Goal: Task Accomplishment & Management: Manage account settings

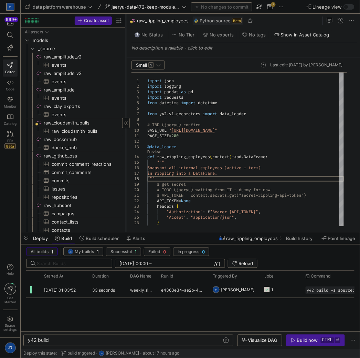
drag, startPoint x: 117, startPoint y: 107, endPoint x: 126, endPoint y: 108, distance: 8.7
click at [126, 108] on div at bounding box center [126, 123] width 0 height 219
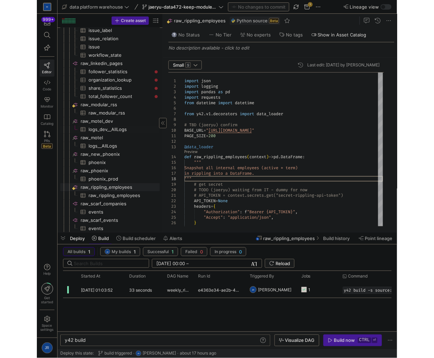
scroll to position [229, 0]
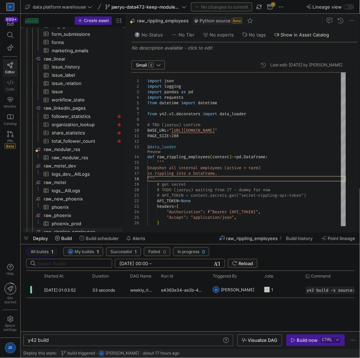
click at [14, 85] on link "Code" at bounding box center [10, 85] width 15 height 17
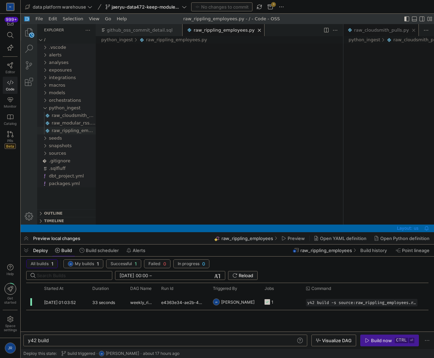
scroll to position [0, 9]
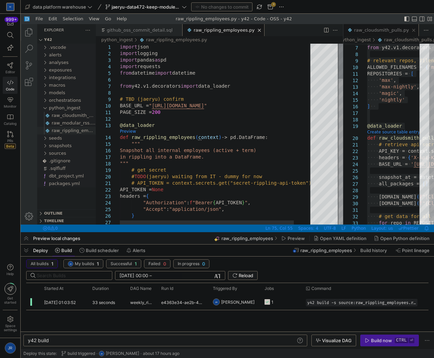
type textarea "PAGE_SIZE = 200 @data_loader def raw_modular_employees(context) -> pd.DataFrame…"
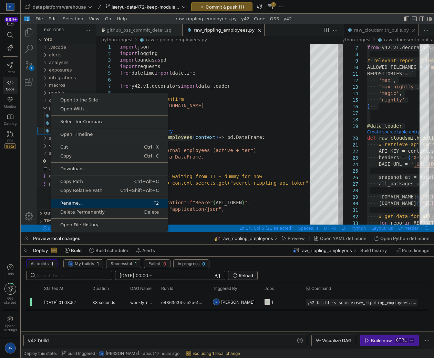
click at [73, 201] on span "Rename..." at bounding box center [80, 203] width 58 height 4
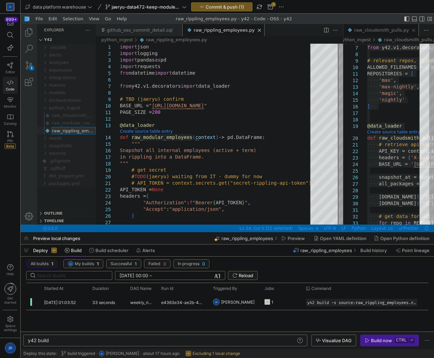
scroll to position [0, 12]
type input "raw_modular_employees.py"
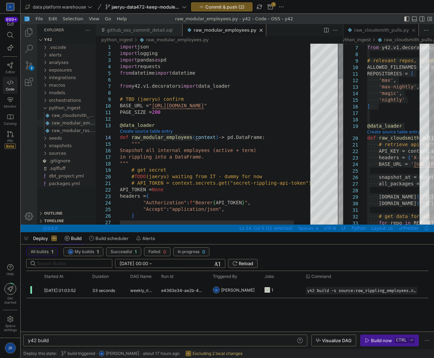
type textarea "# API_TOKEN = context.secrets.get("secret-rippling-api-token") API_TOKEN = None…"
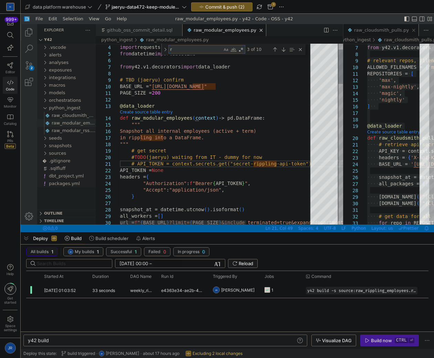
type textarea "ri"
type textarea "logging.info(f"[Rippling Ingest] Starting snapshot at {snapshot_at}") # TODO (j…"
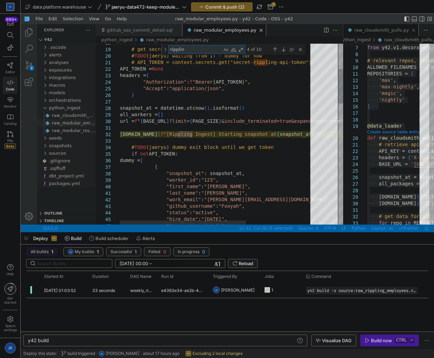
type textarea "rippling"
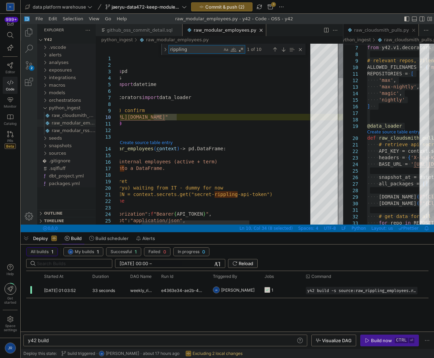
type textarea "PAGE_SIZE = 200 @data_loader def raw_modular_employees(context) -> pd.DataFrame…"
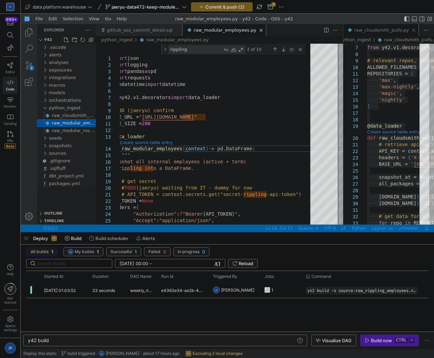
click at [74, 101] on span "orchestrations" at bounding box center [65, 100] width 32 height 5
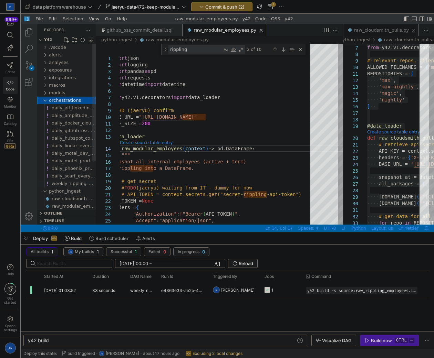
click at [76, 183] on span "weekly_rippling_employees.yml" at bounding box center [87, 183] width 71 height 5
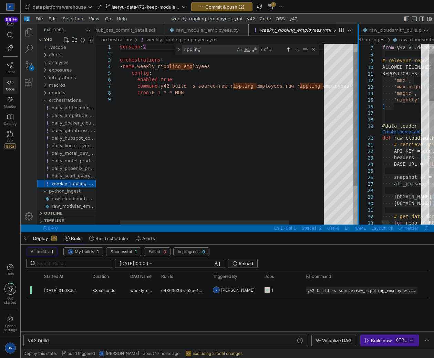
scroll to position [0, 2]
drag, startPoint x: 343, startPoint y: 61, endPoint x: 382, endPoint y: 63, distance: 39.3
click at [382, 63] on div "github_oss_commit_detail.sql raw_modular_employees.py weekly_rippling_employees…" at bounding box center [265, 124] width 338 height 201
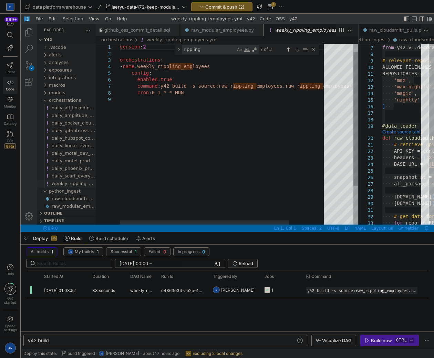
scroll to position [0, 0]
click at [193, 70] on div "version : 2 orchestrations : - name : weekly_rippling_employees config : enable…" at bounding box center [245, 154] width 251 height 245
click at [195, 66] on div "version : 2 orchestrations : - name : weekly_rippling_employees config : enable…" at bounding box center [255, 154] width 271 height 245
click at [253, 87] on div "version : 2 orchestrations : - name : weekly_rippling_modular_employees config …" at bounding box center [245, 154] width 251 height 245
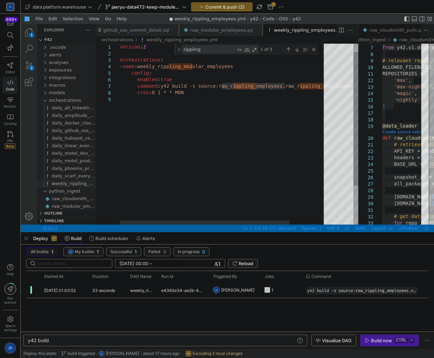
paste textarea "modular"
click at [302, 85] on div "version : 2 orchestrations : - name : weekly_rippling_modular_employees config …" at bounding box center [244, 154] width 248 height 245
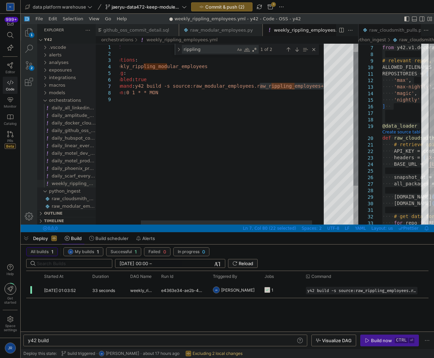
paste textarea "modular"
click at [273, 115] on div "version : 2 orchestrations : - name : weekly_rippling_modular_employees config …" at bounding box center [215, 154] width 246 height 245
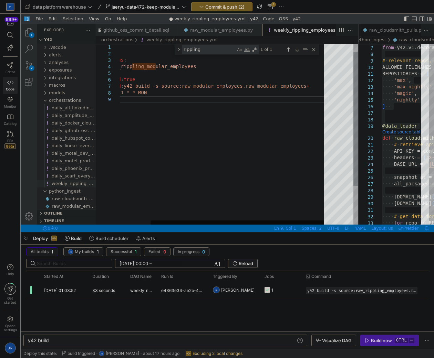
click at [324, 221] on div "weekly_rippling_employees.yml, preview, Editor Group 1" at bounding box center [236, 223] width 173 height 4
click at [261, 132] on div "version : 2 orchestrations : - name : weekly_rippling_modular_employees config …" at bounding box center [206, 154] width 246 height 245
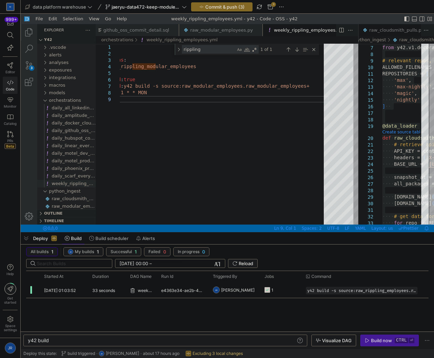
type textarea "version: 2 orchestrations: - name: weekly_rippling_modular_employees config: en…"
click at [238, 6] on span "Commit & push (3)" at bounding box center [224, 7] width 39 height 6
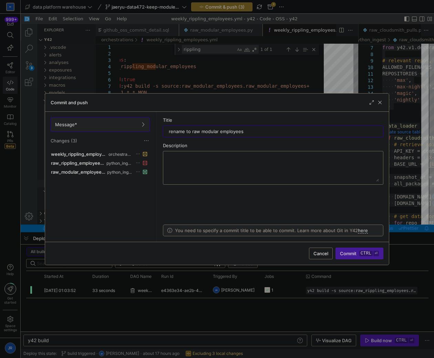
type input "rename to raw modular employees"
click at [372, 255] on kbd "ctrl" at bounding box center [365, 254] width 13 height 6
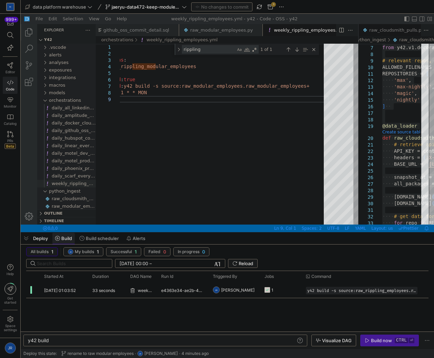
click at [58, 237] on icon at bounding box center [57, 238] width 5 height 5
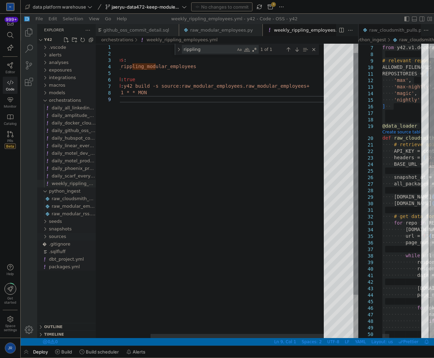
scroll to position [0, 56]
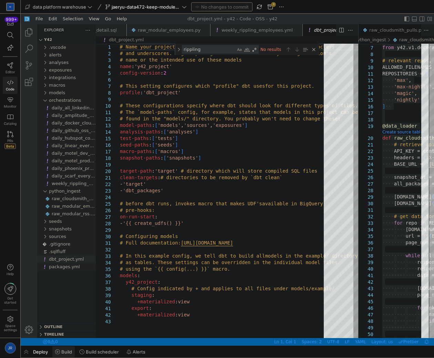
click at [59, 353] on icon at bounding box center [57, 352] width 5 height 5
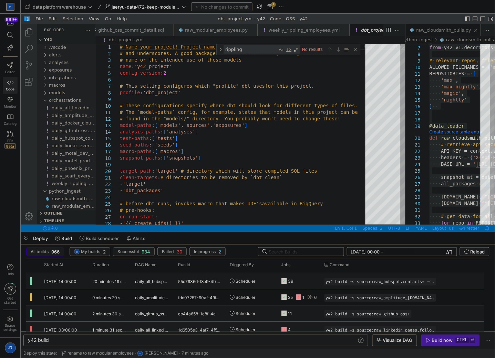
scroll to position [92, 0]
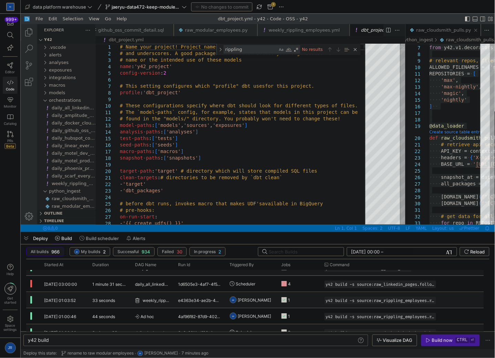
click at [250, 300] on span "[PERSON_NAME]" at bounding box center [254, 300] width 33 height 16
click at [431, 301] on span "Press SPACE to select this row." at bounding box center [431, 301] width 7 height 7
click at [144, 342] on div "y42 build" at bounding box center [192, 341] width 329 height 6
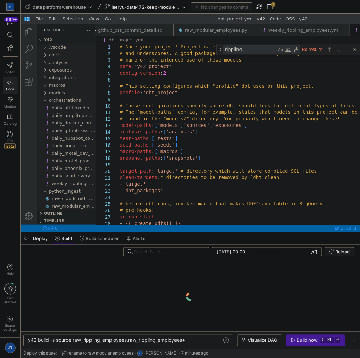
scroll to position [0, 129]
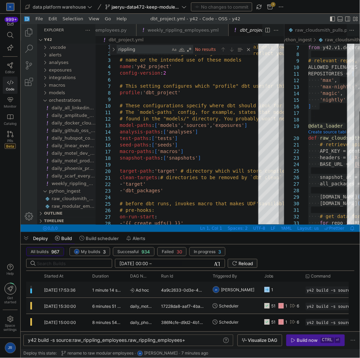
click at [232, 291] on span "[PERSON_NAME]" at bounding box center [237, 290] width 33 height 16
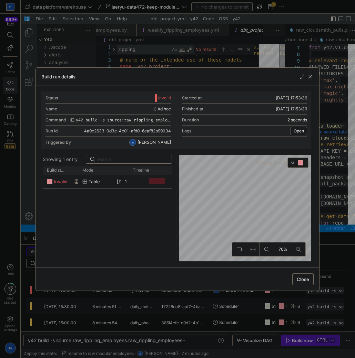
click at [153, 331] on div at bounding box center [177, 179] width 355 height 358
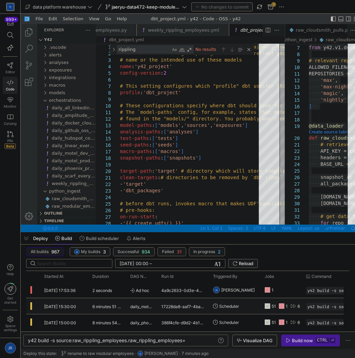
click at [111, 342] on div "y42 build -s source:raw_rippling_employees.raw_rip pling_employees+" at bounding box center [125, 341] width 194 height 6
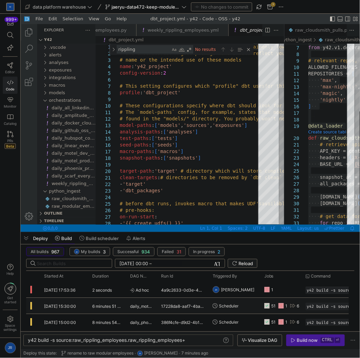
click at [92, 344] on div "y42 build -s source:raw_rippling_employees.raw_rip pling_employees+ y42 build -…" at bounding box center [128, 341] width 210 height 12
click at [91, 342] on div "y42 build -s source:raw_rippling_employees.raw_rip pling_employees+" at bounding box center [125, 341] width 194 height 6
click at [158, 341] on div "y42 build -s source:raw_modular_employees.raw_ripp ling_employees+" at bounding box center [125, 341] width 194 height 6
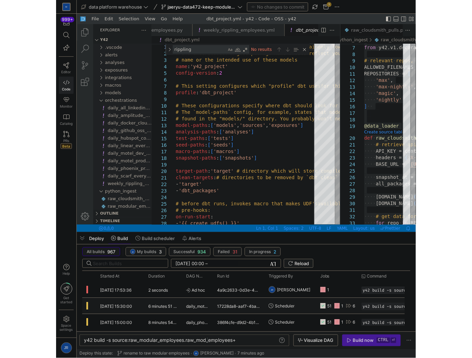
scroll to position [0, 132]
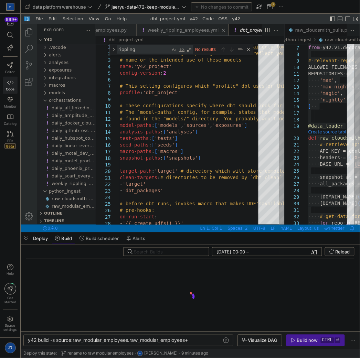
type textarea "y42 build -s source:raw_modular_employees.raw_modular_employees+"
click at [175, 31] on link "weekly_rippling_employees.yml" at bounding box center [182, 29] width 71 height 5
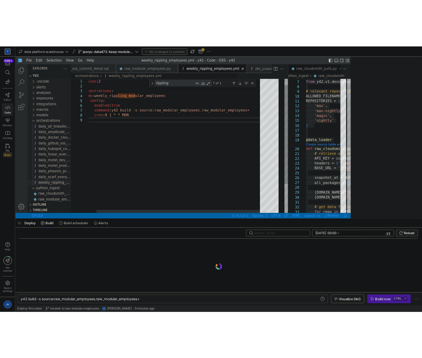
scroll to position [0, 0]
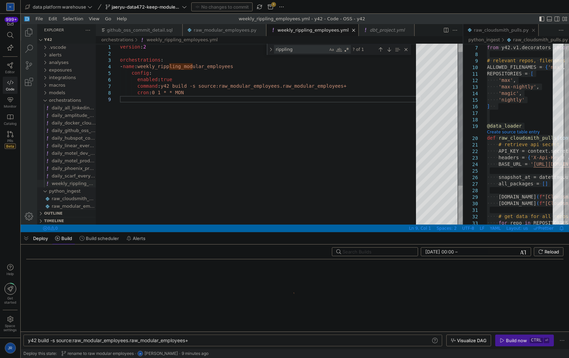
click at [186, 67] on div "version : 2 orchestrations : - name : weekly_rippling_modular_employees config …" at bounding box center [270, 154] width 301 height 245
click at [191, 66] on div "version : 2 orchestrations : - name : weekly_rippling_modular_employees config …" at bounding box center [282, 154] width 324 height 245
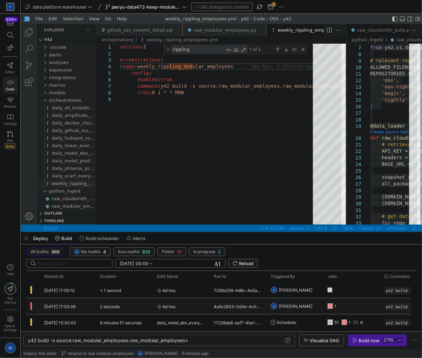
scroll to position [0, 16]
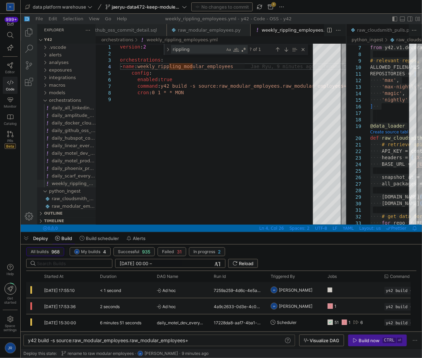
click at [316, 287] on y42-orchestration-triggered-by "JR Jae Ryu" at bounding box center [294, 290] width 48 height 15
drag, startPoint x: 269, startPoint y: 332, endPoint x: 287, endPoint y: 330, distance: 18.4
click at [287, 330] on y42-orchestration-build "All builds 968 JR My builds 4 Successful 935 Failed 31 In progress 2 02/09/2025…" at bounding box center [221, 297] width 401 height 105
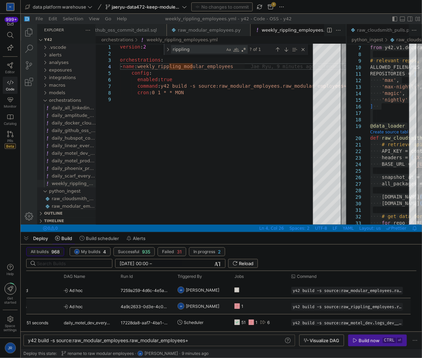
scroll to position [0, 147]
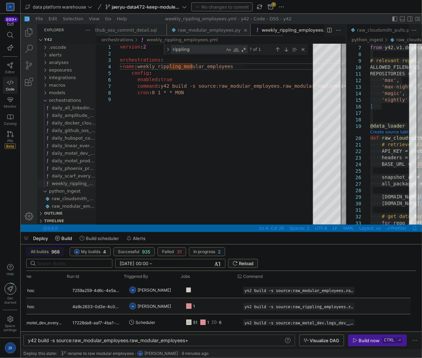
click at [217, 32] on div "raw_modular_employees.py" at bounding box center [208, 30] width 63 height 12
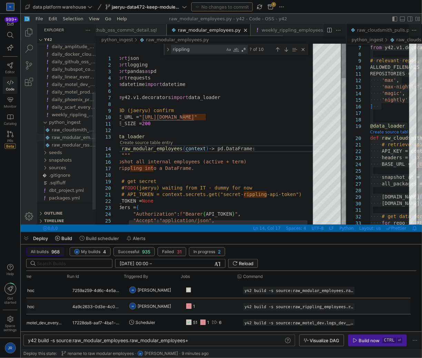
scroll to position [0, 46]
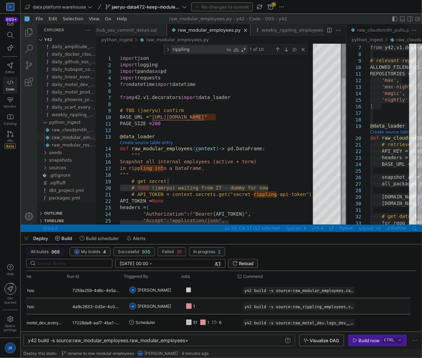
drag, startPoint x: 147, startPoint y: 187, endPoint x: 214, endPoint y: 181, distance: 67.4
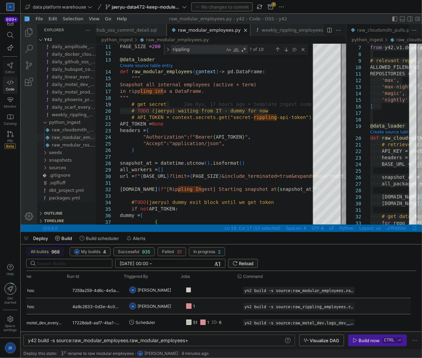
click at [12, 71] on span "Editor" at bounding box center [11, 72] width 10 height 4
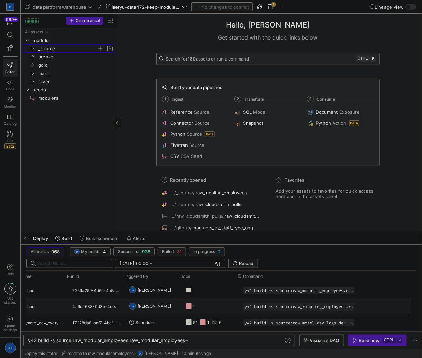
click at [53, 50] on span "_source" at bounding box center [67, 49] width 59 height 8
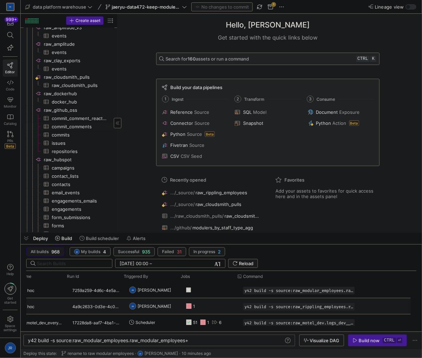
scroll to position [46, 0]
click at [81, 77] on span "raw_cloudsmith_pulls​​​​​​​​" at bounding box center [79, 77] width 70 height 8
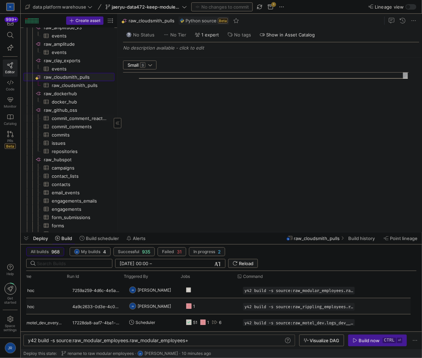
type textarea "import json import logging import requests import pandas as pd from datetime im…"
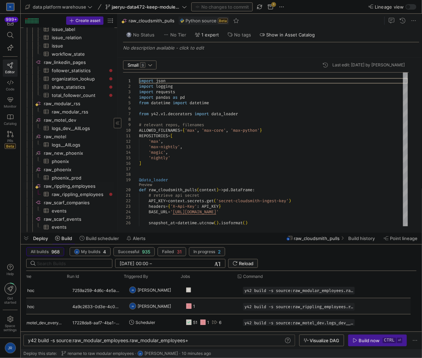
click at [82, 188] on span "raw_rippling_employees​​​​​​​​" at bounding box center [79, 187] width 70 height 8
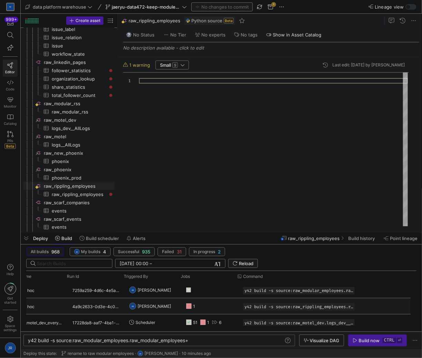
drag, startPoint x: 150, startPoint y: 20, endPoint x: 115, endPoint y: 121, distance: 107.1
click at [150, 21] on span "raw_rippling_employees" at bounding box center [154, 21] width 52 height 6
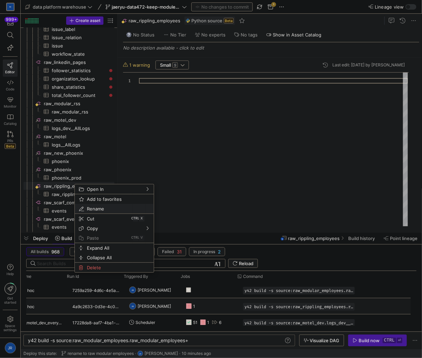
click at [88, 209] on span "Rename" at bounding box center [108, 209] width 49 height 10
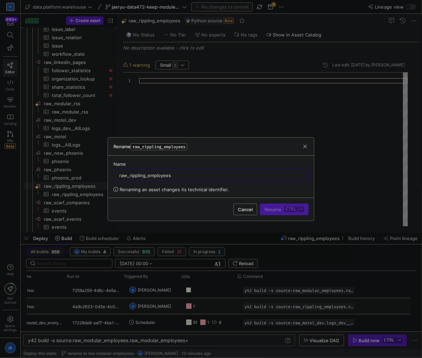
type input "R"
type input "raw_modular_employees"
click at [272, 209] on span "Rename ctrl ⏎" at bounding box center [284, 210] width 40 height 6
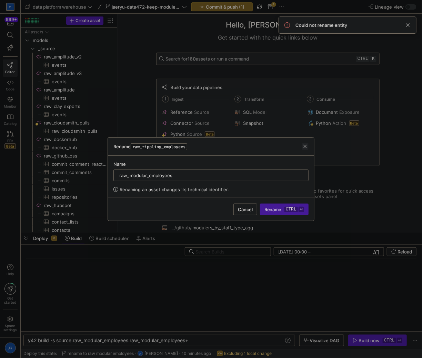
click at [305, 145] on span "button" at bounding box center [304, 146] width 7 height 7
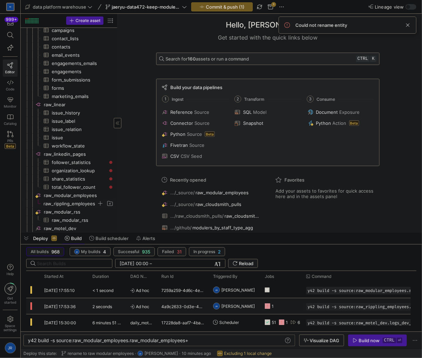
click at [75, 204] on span "raw_rippling_employees​​​​​​​​​" at bounding box center [69, 204] width 53 height 8
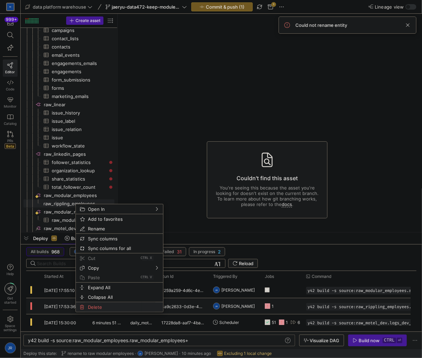
click at [111, 307] on span "Delete" at bounding box center [113, 308] width 57 height 10
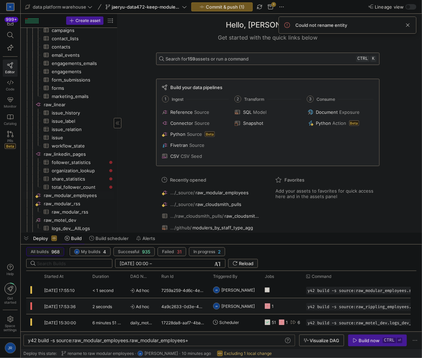
click at [64, 196] on span "raw_modular_employees​​​​​​​​" at bounding box center [79, 196] width 70 height 8
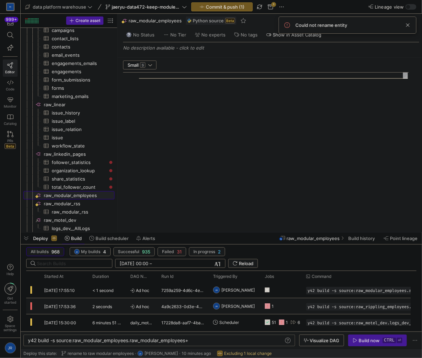
type textarea "import json import logging import pandas as pd import requests from datetime im…"
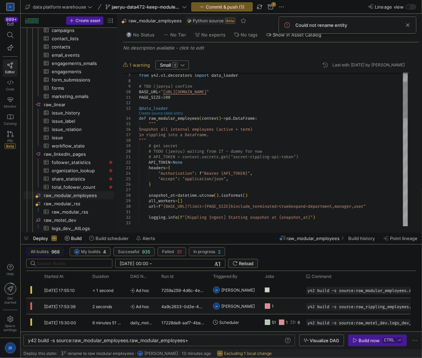
click at [169, 115] on link "Create source table entry" at bounding box center [161, 114] width 44 height 4
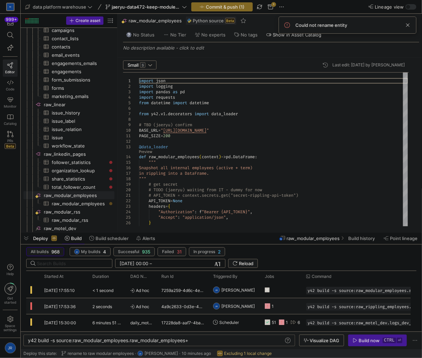
click at [240, 6] on span "Commit & push (1)" at bounding box center [225, 7] width 39 height 6
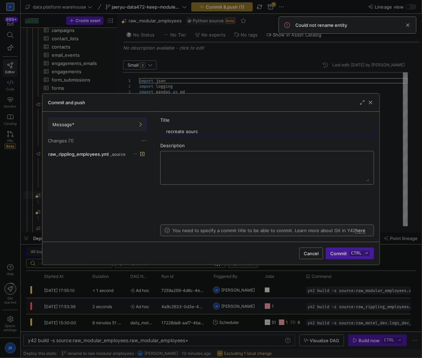
type input "recreate source"
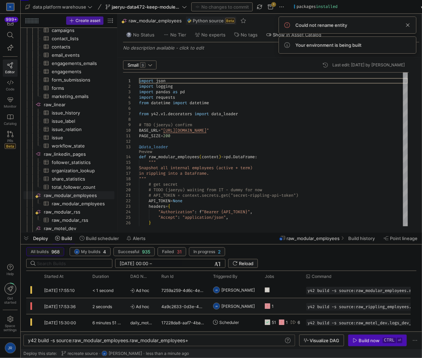
click at [367, 343] on div "Build now" at bounding box center [368, 341] width 21 height 6
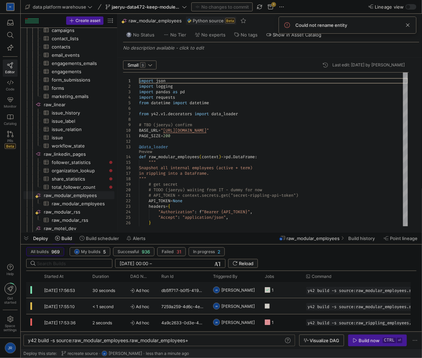
click at [278, 293] on y42-job-status-cell-renderer "1" at bounding box center [280, 290] width 32 height 15
click at [407, 28] on span at bounding box center [407, 25] width 8 height 8
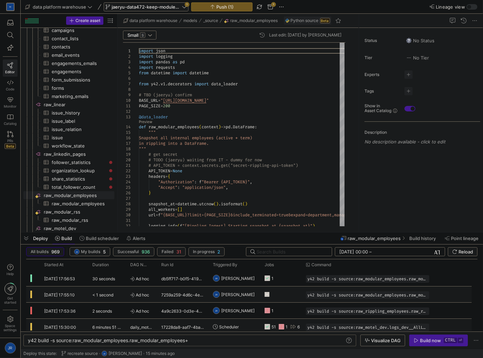
click at [175, 9] on span "jaeryu-data472-keep-modulers-updated" at bounding box center [146, 7] width 69 height 6
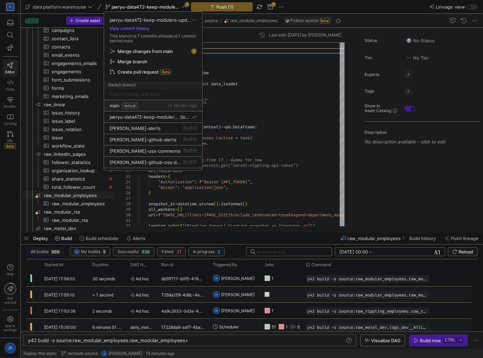
click at [146, 108] on div "main default 14 minutes ago" at bounding box center [153, 106] width 87 height 6
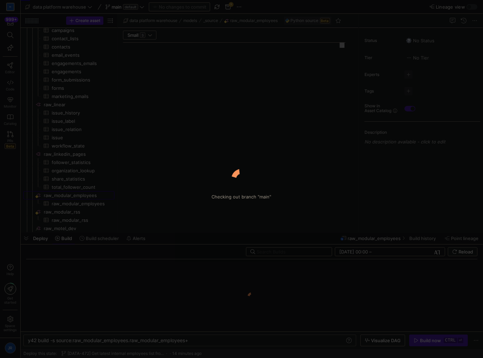
type textarea "import json import logging import pandas as pd import requests from datetime im…"
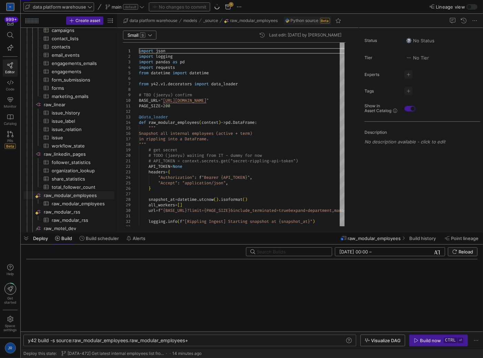
click at [81, 8] on span "data platform warehouse" at bounding box center [59, 7] width 53 height 6
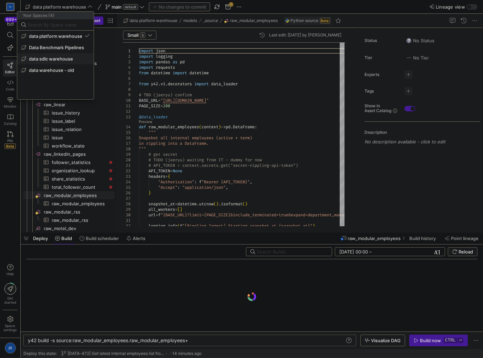
click at [56, 55] on button "data sdlc warehouse" at bounding box center [55, 58] width 76 height 11
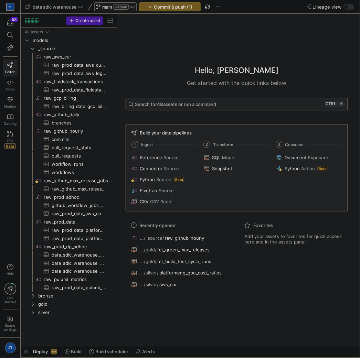
click at [108, 5] on span "main" at bounding box center [107, 7] width 10 height 6
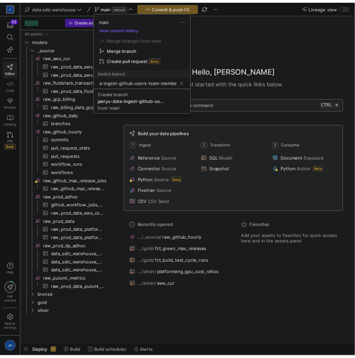
scroll to position [0, 24]
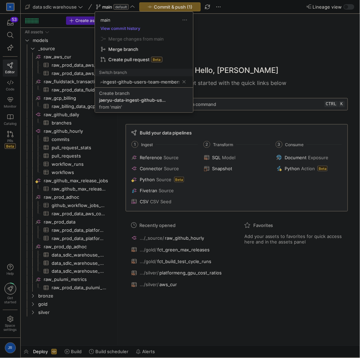
type input "jaeryu-data-ingest-github-users-team-members"
click at [146, 96] on span "Create branch jaeryu-data-ingest-github-users-team-members from 'main'" at bounding box center [144, 100] width 90 height 19
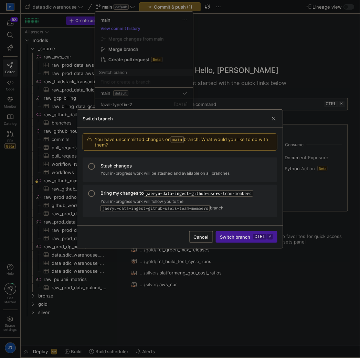
scroll to position [0, 0]
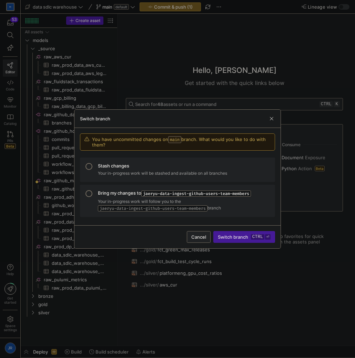
click at [195, 233] on span "button" at bounding box center [198, 237] width 23 height 11
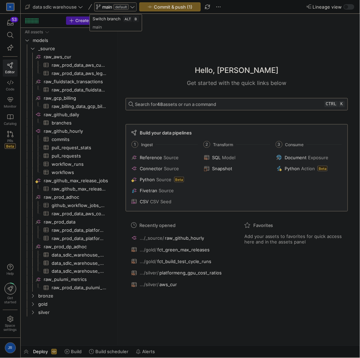
click at [126, 9] on span "default" at bounding box center [121, 7] width 15 height 6
click at [128, 8] on span "default" at bounding box center [121, 7] width 15 height 6
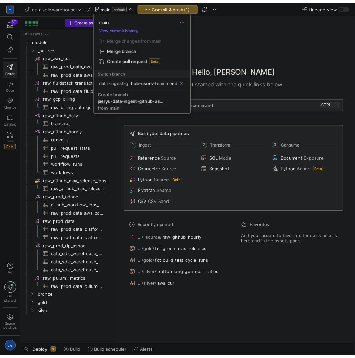
scroll to position [0, 22]
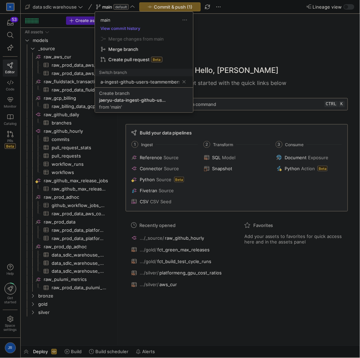
type input "jaeryu-data-ingest-github-users-teammembers"
click at [128, 98] on div "jaeryu-data-ingest-github-users-teammembers" at bounding box center [133, 100] width 69 height 6
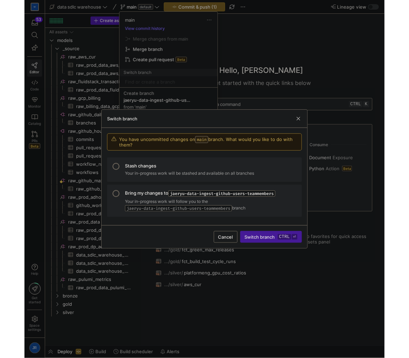
scroll to position [0, 0]
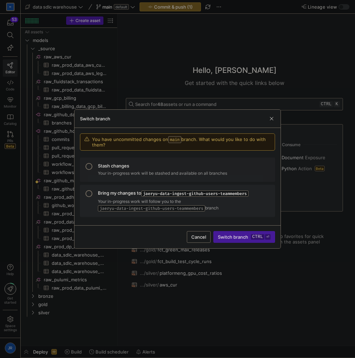
click at [200, 179] on mat-list-option "Stash changes Your in-progress work will be stashed and available on all branch…" at bounding box center [177, 170] width 195 height 25
click at [235, 240] on span "Switch branch ctrl ⏎" at bounding box center [244, 238] width 53 height 6
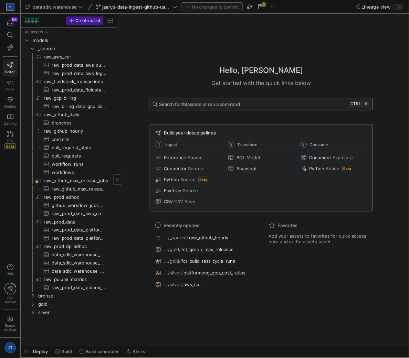
drag, startPoint x: 75, startPoint y: 116, endPoint x: 90, endPoint y: 122, distance: 15.9
click at [75, 116] on span "raw_github_daily​​​​​​​​" at bounding box center [79, 115] width 70 height 8
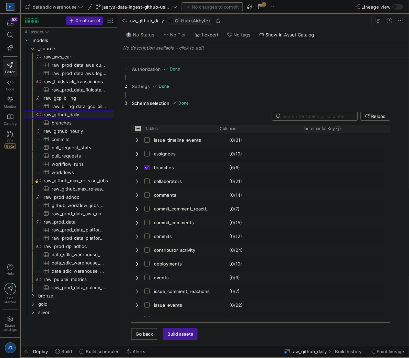
checkbox input "false"
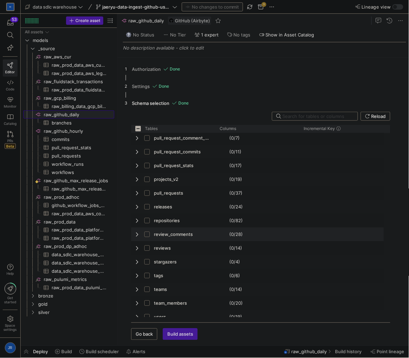
scroll to position [353, 0]
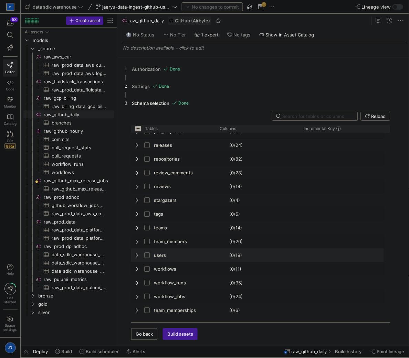
click at [147, 257] on input "Press Space to toggle row selection (unchecked)" at bounding box center [147, 256] width 6 height 6
checkbox input "true"
checkbox input "false"
checkbox input "true"
click at [147, 245] on span "Press SPACE to select this row." at bounding box center [149, 242] width 10 height 13
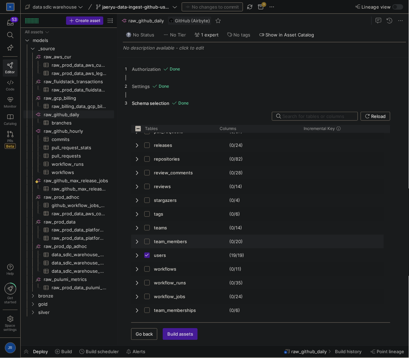
checkbox input "false"
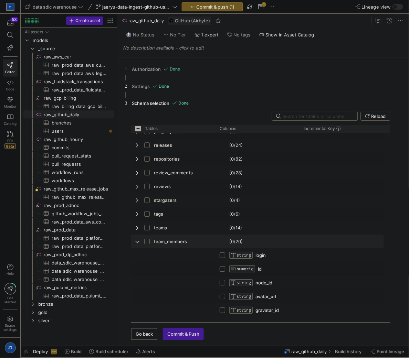
click at [146, 242] on input "Press Space to toggle row selection (unchecked)" at bounding box center [147, 242] width 6 height 6
checkbox input "true"
checkbox input "false"
checkbox input "true"
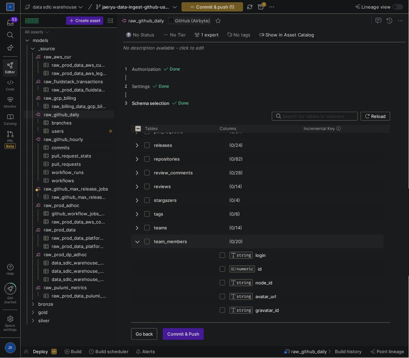
checkbox input "true"
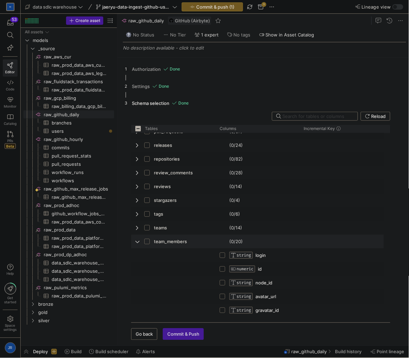
checkbox input "true"
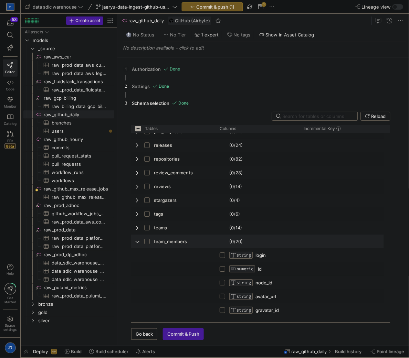
checkbox input "true"
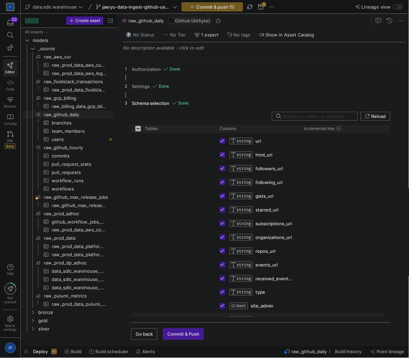
scroll to position [628, 0]
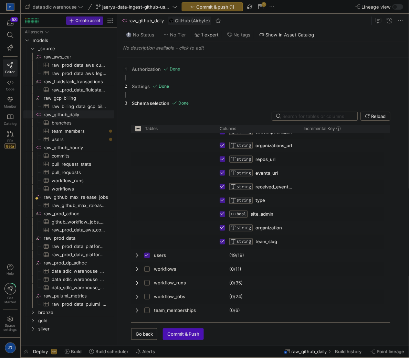
click at [189, 333] on span "Commit & Push" at bounding box center [183, 335] width 32 height 6
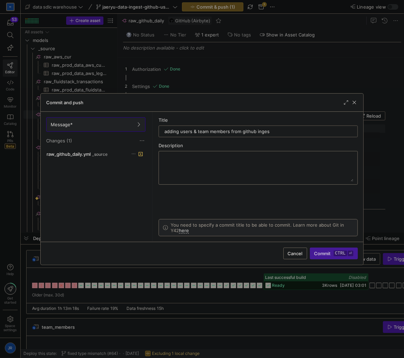
type input "adding users & team members from github ingest"
click at [340, 253] on kbd "ctrl" at bounding box center [339, 254] width 13 height 6
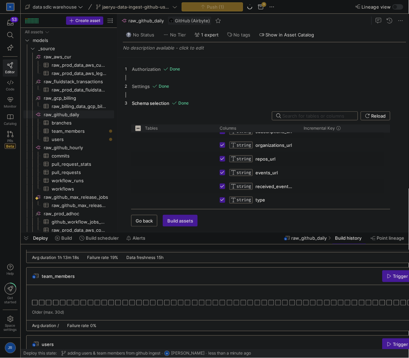
scroll to position [46, 0]
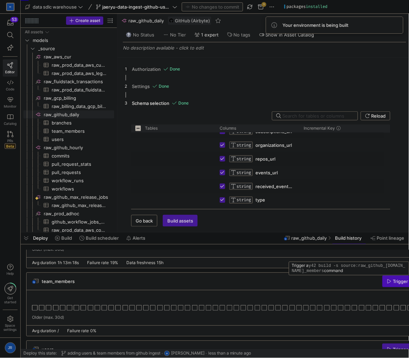
click at [387, 283] on icon "button" at bounding box center [389, 281] width 5 height 5
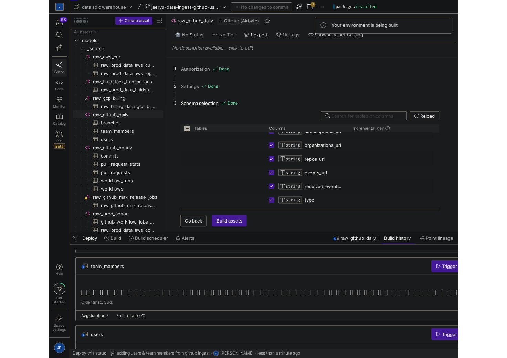
scroll to position [92, 0]
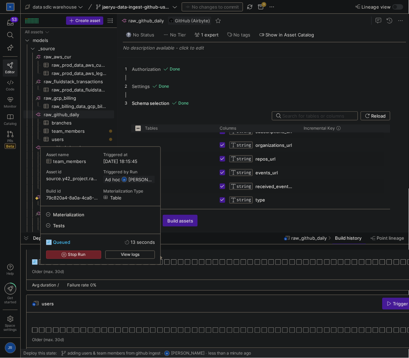
click at [34, 263] on icon at bounding box center [35, 263] width 6 height 6
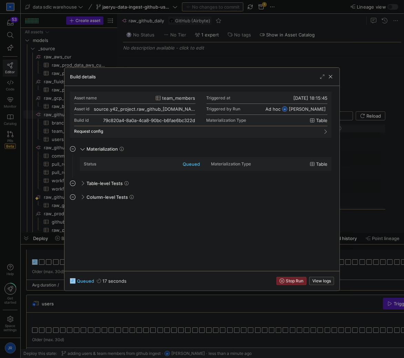
click at [327, 281] on span "View logs" at bounding box center [321, 281] width 19 height 5
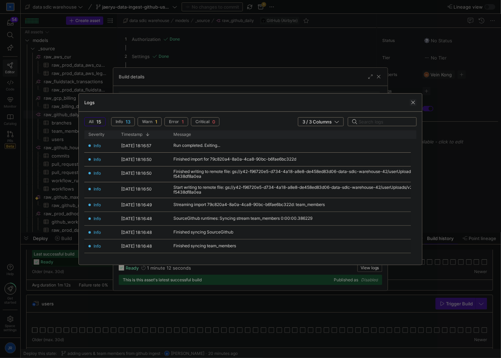
click at [412, 104] on span "button" at bounding box center [413, 102] width 7 height 7
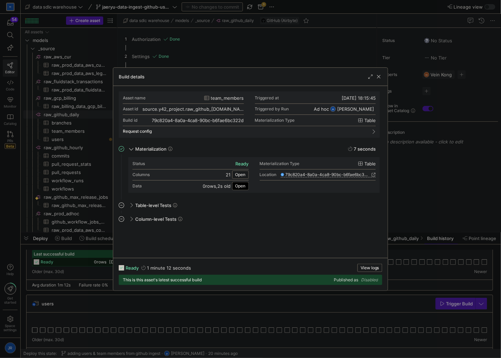
click at [238, 185] on span "Open" at bounding box center [241, 186] width 10 height 5
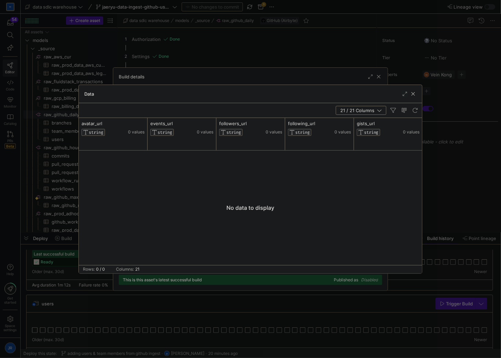
click at [412, 97] on div "Data" at bounding box center [251, 94] width 344 height 18
click at [414, 95] on span "button" at bounding box center [413, 94] width 7 height 7
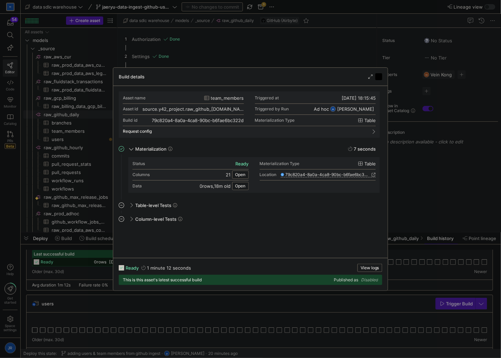
click at [381, 74] on span "button" at bounding box center [379, 76] width 7 height 7
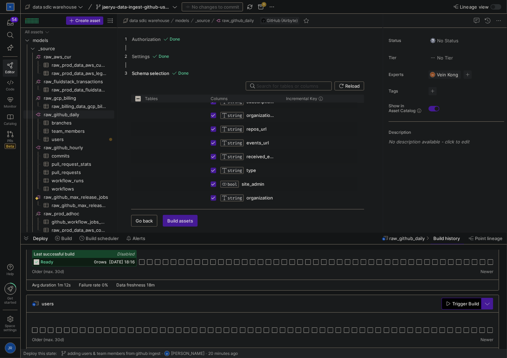
click at [458, 304] on span "Trigger Build" at bounding box center [465, 304] width 27 height 6
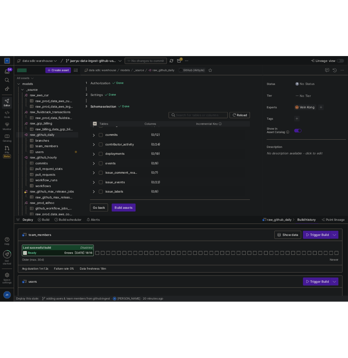
scroll to position [60, 0]
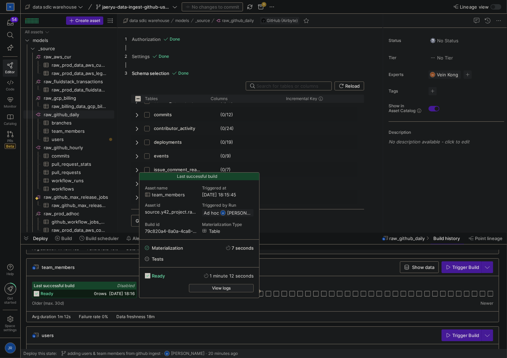
click at [230, 287] on span "View logs" at bounding box center [221, 288] width 19 height 5
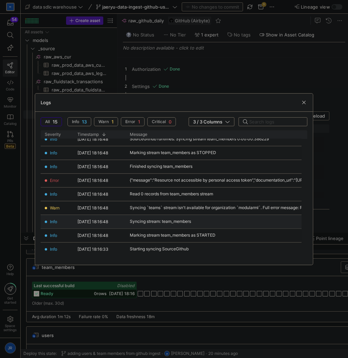
scroll to position [96, 0]
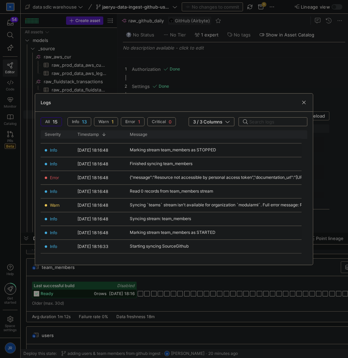
drag, startPoint x: 206, startPoint y: 243, endPoint x: 185, endPoint y: 253, distance: 23.6
click at [185, 253] on div "Severity Timestamp 1 Message" at bounding box center [174, 195] width 267 height 129
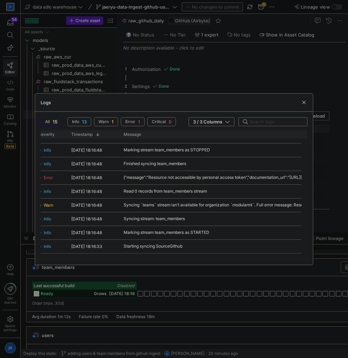
scroll to position [0, 7]
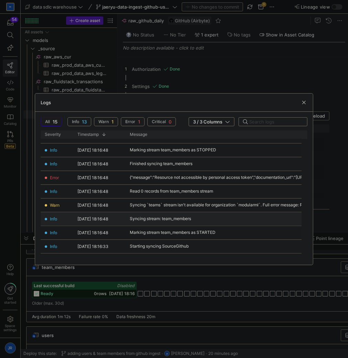
drag, startPoint x: 77, startPoint y: 163, endPoint x: 179, endPoint y: 210, distance: 112.8
click at [180, 218] on div "02/10/25, 18:16:57 Run completed. Exiting... Info 02/10/25, 18:16:50 Finished i…" at bounding box center [250, 148] width 419 height 211
click at [178, 179] on div "{"message":"Resource not accessible by personal access token","documentation_ur…" at bounding box center [250, 177] width 241 height 5
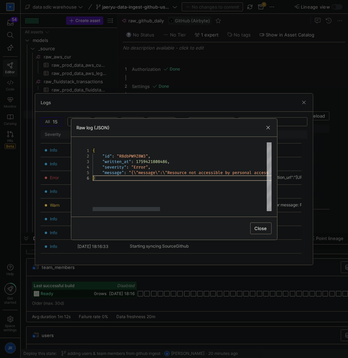
click at [186, 183] on div "{ "id" : "R8dbPW9Z8W3" , "written_at" : 1759421808486 , "severity" : "Error" , …" at bounding box center [323, 177] width 460 height 69
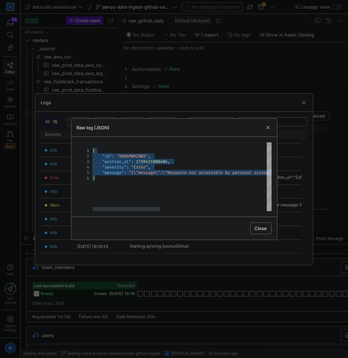
drag, startPoint x: 145, startPoint y: 185, endPoint x: 68, endPoint y: 138, distance: 89.7
click at [93, 143] on div "{ "id" : "R8dbPW9Z8W3" , "written_at" : 1759421808486 , "severity" : "Error" , …" at bounding box center [323, 177] width 460 height 69
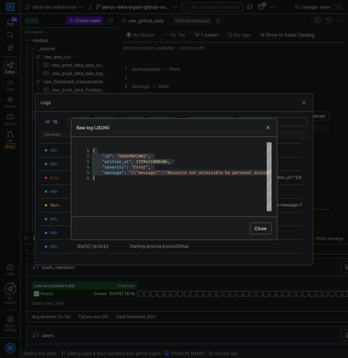
drag, startPoint x: 169, startPoint y: 335, endPoint x: 172, endPoint y: 330, distance: 5.6
click at [169, 335] on div at bounding box center [174, 179] width 348 height 358
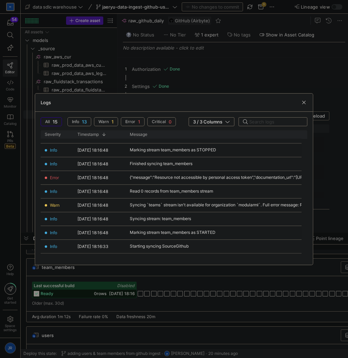
click at [236, 284] on div at bounding box center [174, 179] width 348 height 358
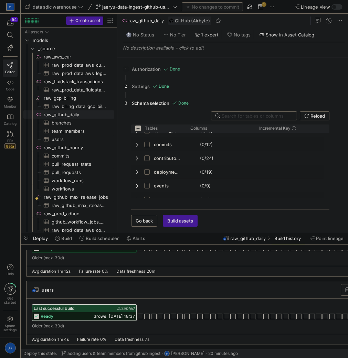
click at [54, 313] on div "ready 3 rows [DATE] 18:37" at bounding box center [84, 317] width 104 height 8
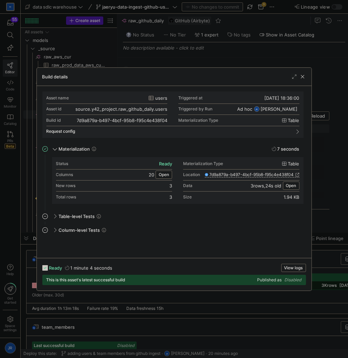
scroll to position [112, 0]
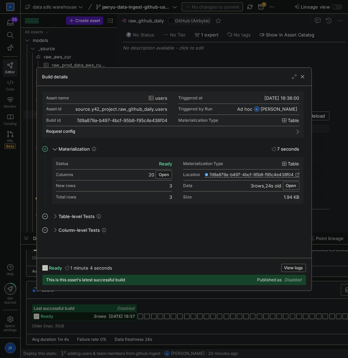
click at [286, 185] on span "Open" at bounding box center [291, 186] width 10 height 5
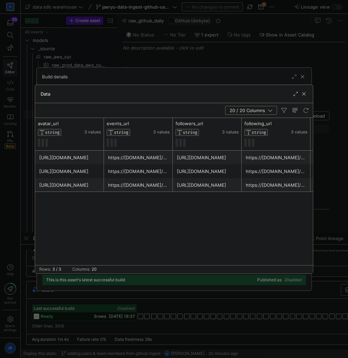
drag, startPoint x: 90, startPoint y: 259, endPoint x: 102, endPoint y: 261, distance: 11.9
click at [102, 261] on div "avatar_url STRING 3 values events_url STRING 3 values followers_url STRING 3 va…" at bounding box center [174, 191] width 278 height 147
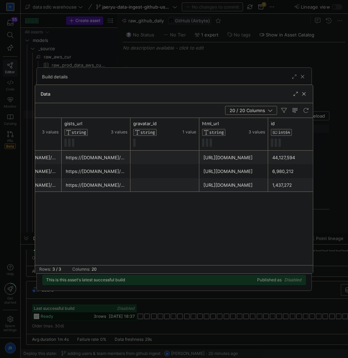
scroll to position [0, 370]
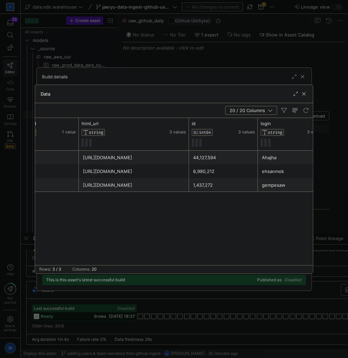
drag, startPoint x: 146, startPoint y: 126, endPoint x: 194, endPoint y: 152, distance: 54.1
click at [187, 131] on div at bounding box center [188, 134] width 3 height 32
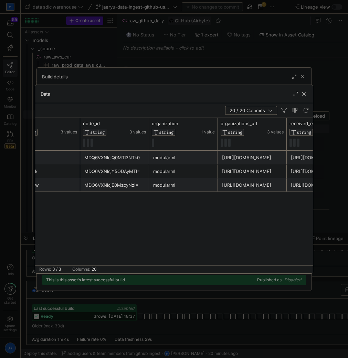
scroll to position [0, 0]
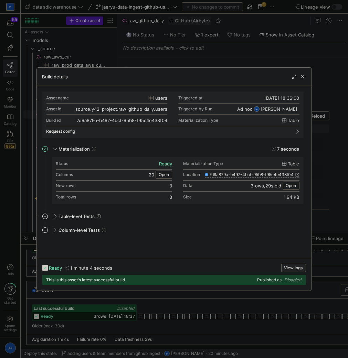
click at [288, 266] on span "View logs" at bounding box center [293, 268] width 19 height 5
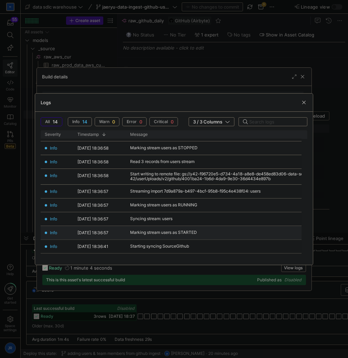
drag, startPoint x: 196, startPoint y: 199, endPoint x: 221, endPoint y: 239, distance: 47.4
click at [219, 238] on div "Info [DATE] 18:37:04 Run completed. Exiting... Info [DATE] 18:36:59 Finished im…" at bounding box center [217, 155] width 353 height 197
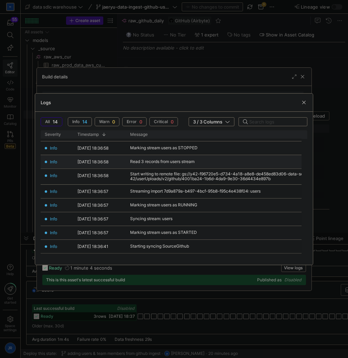
drag, startPoint x: 214, startPoint y: 246, endPoint x: 119, endPoint y: 180, distance: 115.3
click at [67, 161] on div "Info [DATE] 18:37:04 Run completed. Exiting... Info [DATE] 18:36:59 Finished im…" at bounding box center [217, 155] width 353 height 197
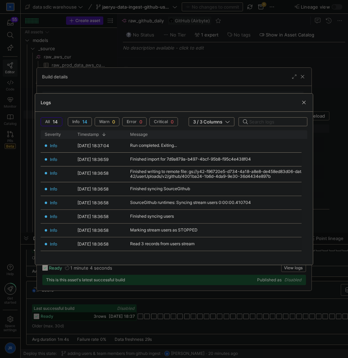
click at [202, 280] on div at bounding box center [174, 179] width 348 height 358
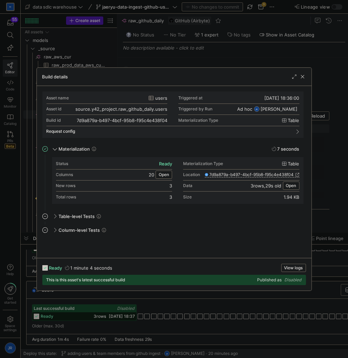
click at [100, 310] on div at bounding box center [174, 179] width 348 height 358
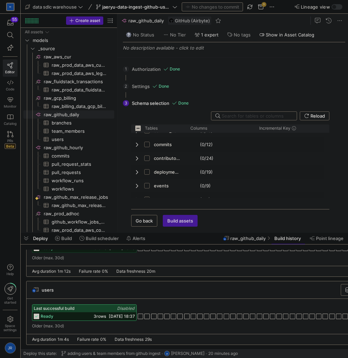
click at [63, 313] on div "ready 3 rows [DATE] 18:37" at bounding box center [84, 317] width 104 height 8
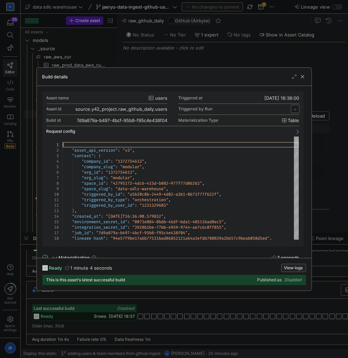
click at [294, 269] on span "View logs" at bounding box center [293, 268] width 19 height 5
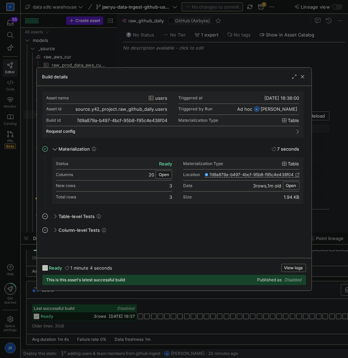
click at [288, 184] on span "Open" at bounding box center [291, 186] width 10 height 5
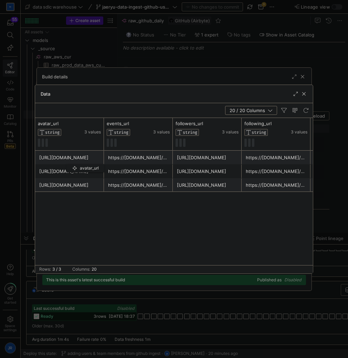
drag, startPoint x: 41, startPoint y: 121, endPoint x: 71, endPoint y: 179, distance: 65.9
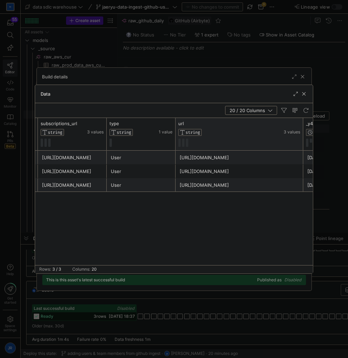
drag, startPoint x: 243, startPoint y: 133, endPoint x: 297, endPoint y: 132, distance: 54.4
click at [302, 132] on div at bounding box center [303, 134] width 3 height 32
click at [307, 94] on span "button" at bounding box center [304, 94] width 7 height 7
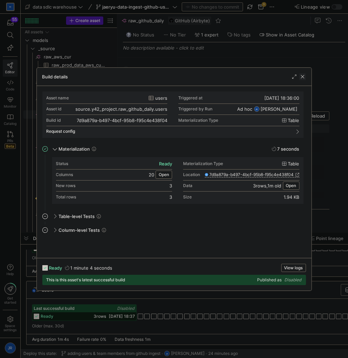
click at [306, 76] on div "Build details" at bounding box center [174, 77] width 275 height 18
click at [304, 77] on span "button" at bounding box center [302, 76] width 7 height 7
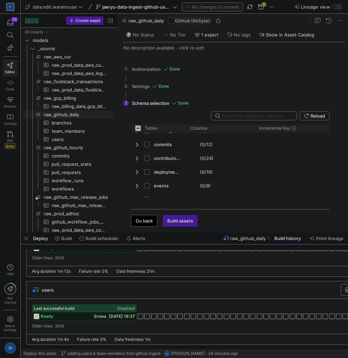
click at [137, 221] on span "Go back" at bounding box center [144, 221] width 17 height 6
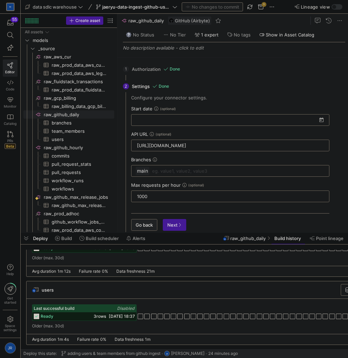
click at [151, 229] on span "button" at bounding box center [144, 225] width 25 height 11
